Goal: Task Accomplishment & Management: Complete application form

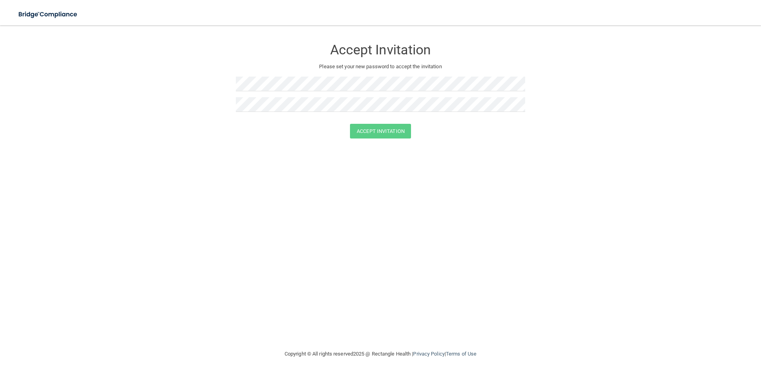
click at [235, 105] on form "Accept Invitation Please set your new password to accept the invitation Accept …" at bounding box center [380, 90] width 729 height 115
click at [369, 132] on button "Accept Invitation" at bounding box center [380, 131] width 61 height 15
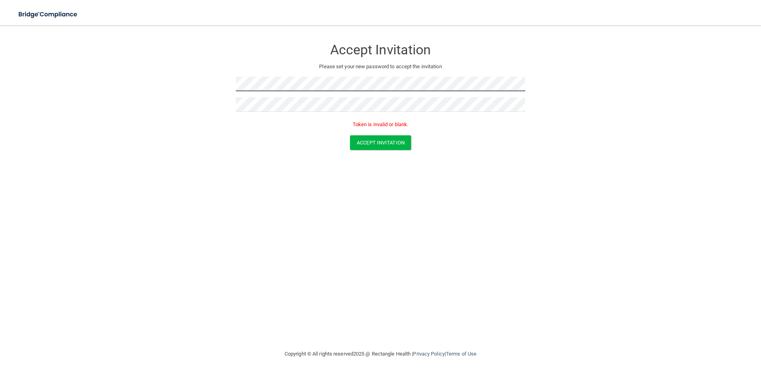
click at [212, 91] on form "Accept Invitation Please set your new password to accept the invitation Token i…" at bounding box center [380, 96] width 729 height 126
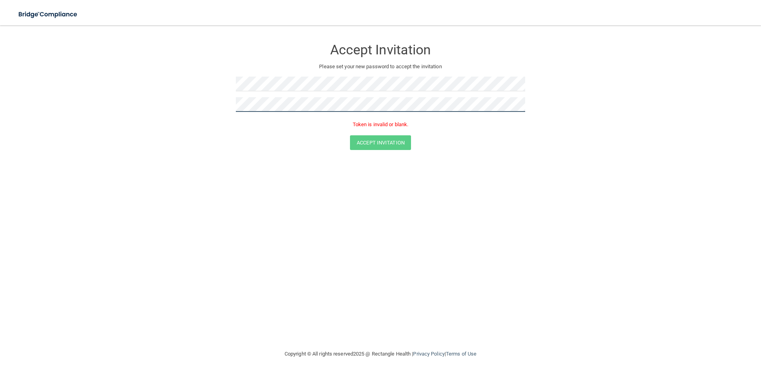
click at [204, 109] on form "Accept Invitation Please set your new password to accept the invitation Token i…" at bounding box center [380, 96] width 729 height 126
click at [235, 82] on form "Accept Invitation Please set your new password to accept the invitation Token i…" at bounding box center [380, 96] width 729 height 126
click at [374, 141] on button "Accept Invitation" at bounding box center [380, 142] width 61 height 15
click at [393, 142] on button "Accept Invitation" at bounding box center [380, 142] width 61 height 15
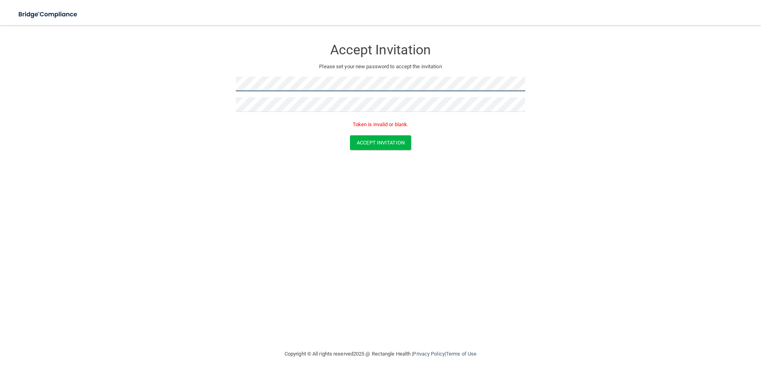
click at [145, 96] on form "Accept Invitation Please set your new password to accept the invitation Token i…" at bounding box center [380, 96] width 729 height 126
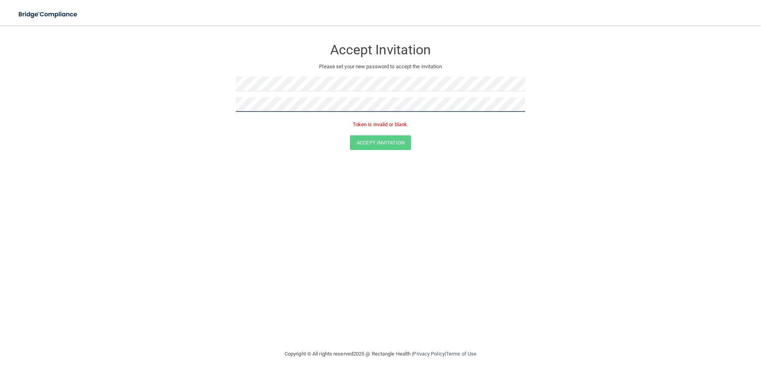
click at [170, 115] on form "Accept Invitation Please set your new password to accept the invitation Token i…" at bounding box center [380, 96] width 729 height 126
click at [383, 139] on button "Accept Invitation" at bounding box center [380, 142] width 61 height 15
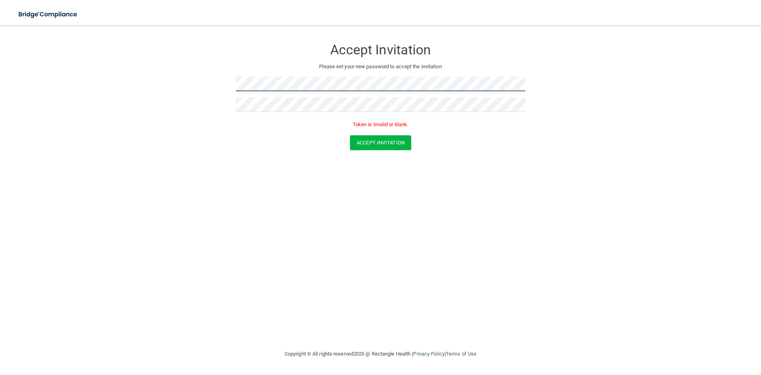
click at [156, 101] on form "Accept Invitation Please set your new password to accept the invitation Token i…" at bounding box center [380, 96] width 729 height 126
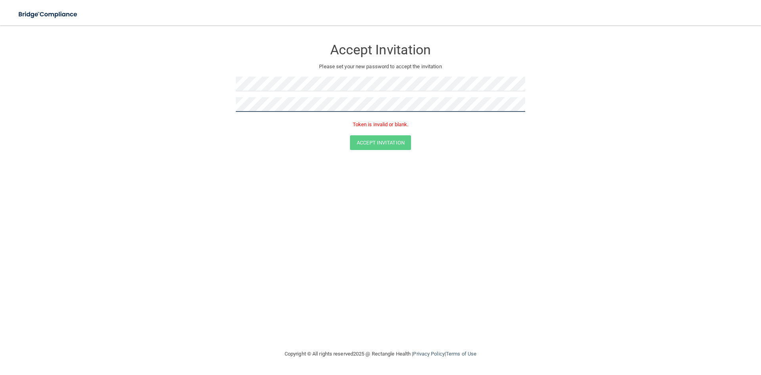
click at [205, 112] on form "Accept Invitation Please set your new password to accept the invitation Token i…" at bounding box center [380, 96] width 729 height 126
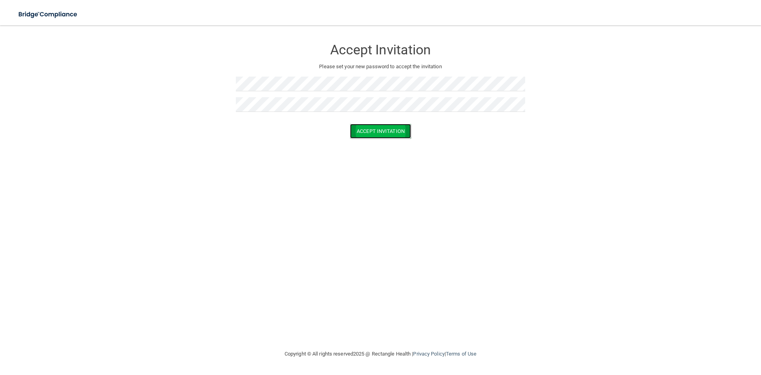
click at [381, 131] on button "Accept Invitation" at bounding box center [380, 131] width 61 height 15
click at [383, 127] on button "Accept Invitation" at bounding box center [380, 131] width 61 height 15
click at [380, 132] on button "Accept Invitation" at bounding box center [380, 131] width 61 height 15
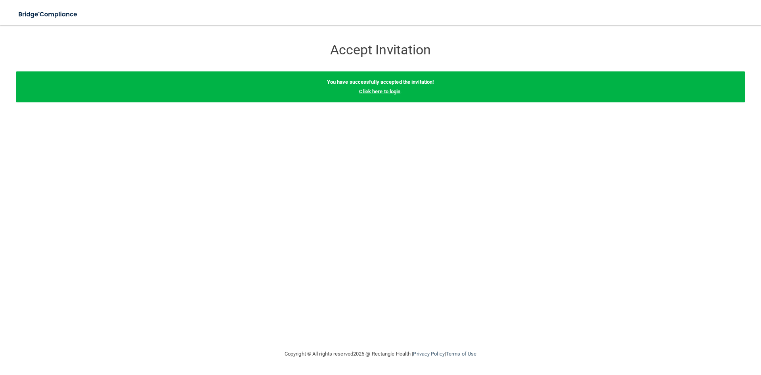
click at [366, 91] on link "Click here to login" at bounding box center [379, 91] width 41 height 6
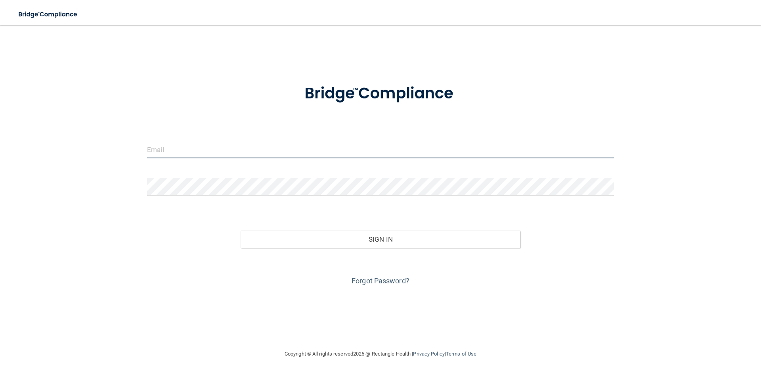
click at [213, 151] on input "email" at bounding box center [380, 149] width 467 height 18
type input "[EMAIL_ADDRESS][DOMAIN_NAME]"
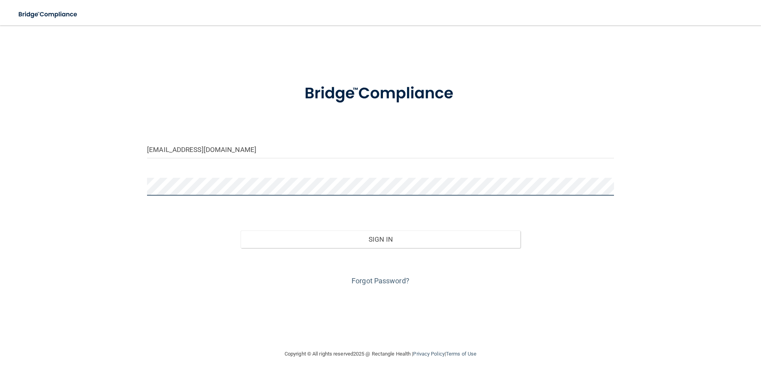
click at [117, 189] on div "[EMAIL_ADDRESS][DOMAIN_NAME] Invalid email/password. You don't have permission …" at bounding box center [380, 187] width 729 height 308
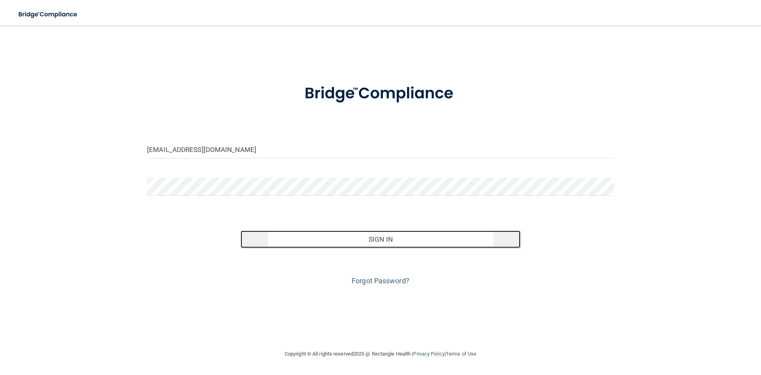
click at [387, 238] on button "Sign In" at bounding box center [381, 238] width 280 height 17
